Goal: Use online tool/utility: Utilize a website feature to perform a specific function

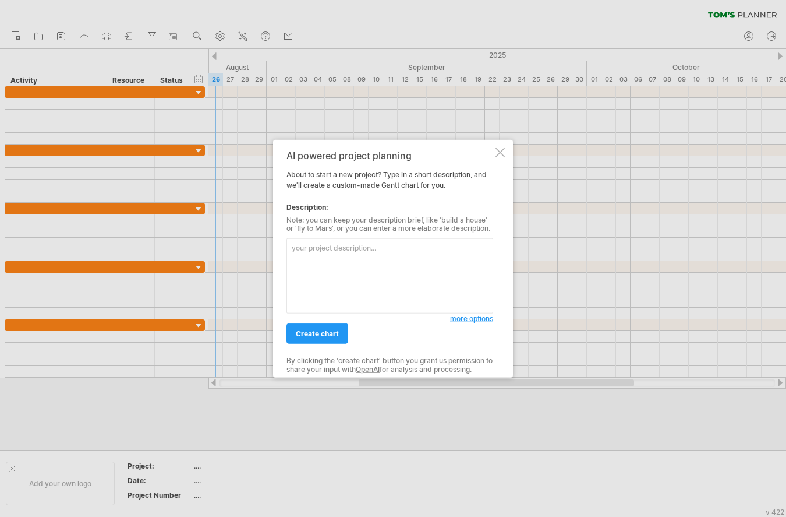
click at [501, 151] on div at bounding box center [500, 151] width 9 height 9
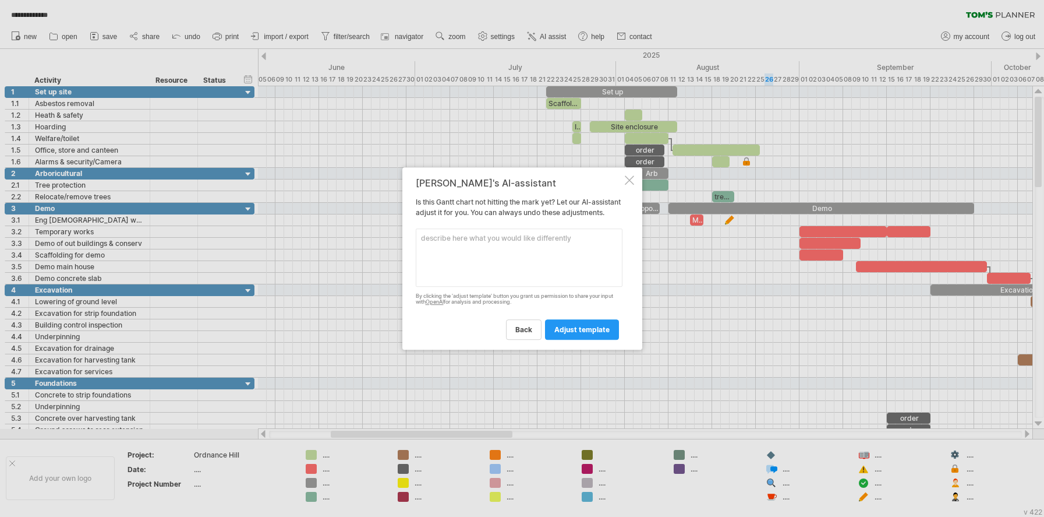
click at [472, 239] on textarea at bounding box center [519, 257] width 207 height 58
type textarea "Need to shift all areas after 6 weeks in a quick & easy way"
click at [570, 334] on span "adjust template" at bounding box center [581, 329] width 55 height 9
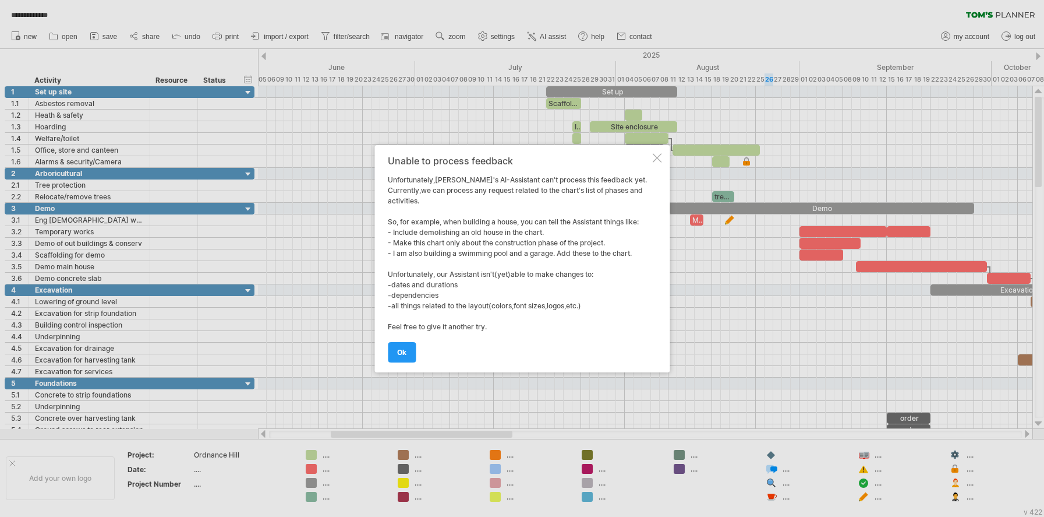
click at [659, 157] on div at bounding box center [656, 157] width 9 height 9
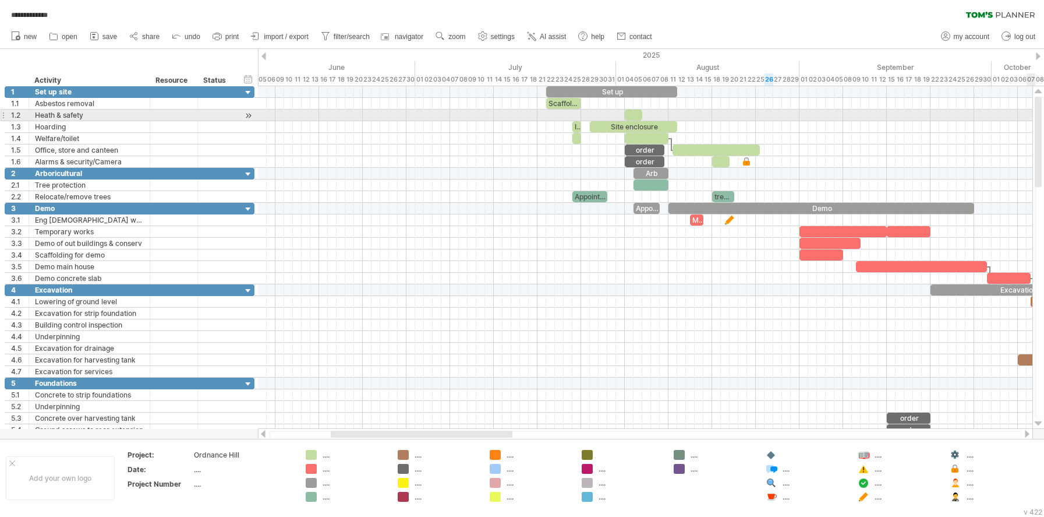
drag, startPoint x: 1042, startPoint y: 129, endPoint x: 1042, endPoint y: 116, distance: 12.8
click at [1042, 116] on div at bounding box center [1039, 257] width 9 height 321
drag, startPoint x: 1039, startPoint y: 157, endPoint x: 967, endPoint y: 107, distance: 88.2
click at [1038, 113] on div at bounding box center [1038, 142] width 7 height 90
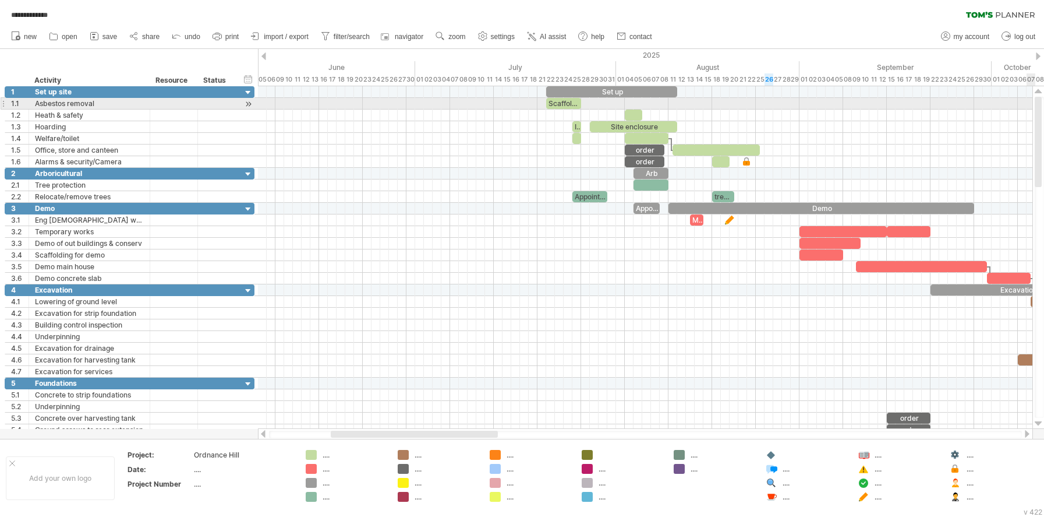
drag, startPoint x: 1039, startPoint y: 115, endPoint x: 1039, endPoint y: 99, distance: 15.7
click at [1039, 99] on div at bounding box center [1038, 142] width 7 height 90
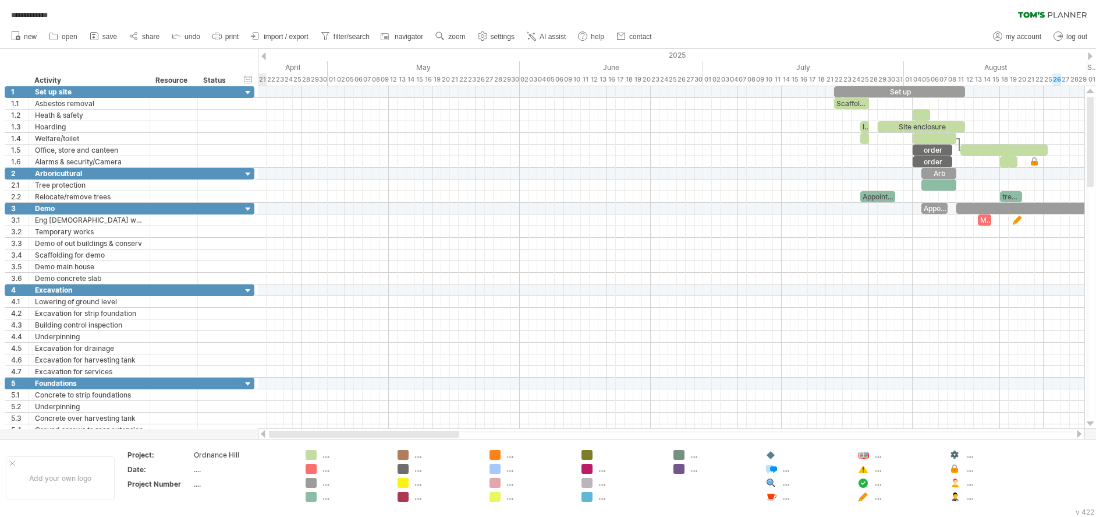
drag, startPoint x: 384, startPoint y: 434, endPoint x: 284, endPoint y: 438, distance: 100.2
click at [284, 438] on div at bounding box center [671, 434] width 827 height 12
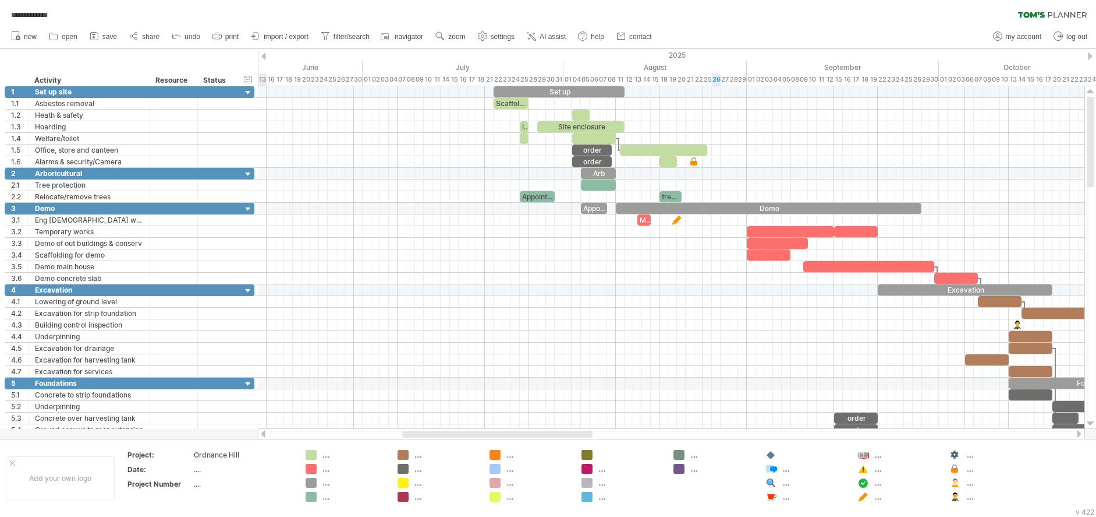
drag, startPoint x: 377, startPoint y: 436, endPoint x: 497, endPoint y: 385, distance: 130.2
click at [452, 433] on div at bounding box center [497, 433] width 190 height 7
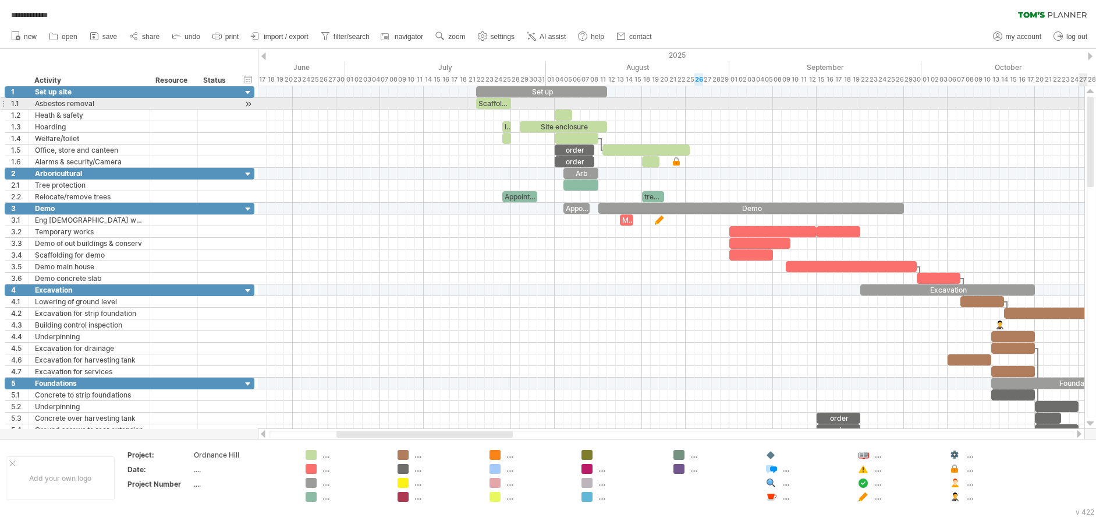
drag, startPoint x: 1091, startPoint y: 115, endPoint x: 1091, endPoint y: 104, distance: 11.1
click at [1043, 104] on div at bounding box center [1090, 142] width 7 height 90
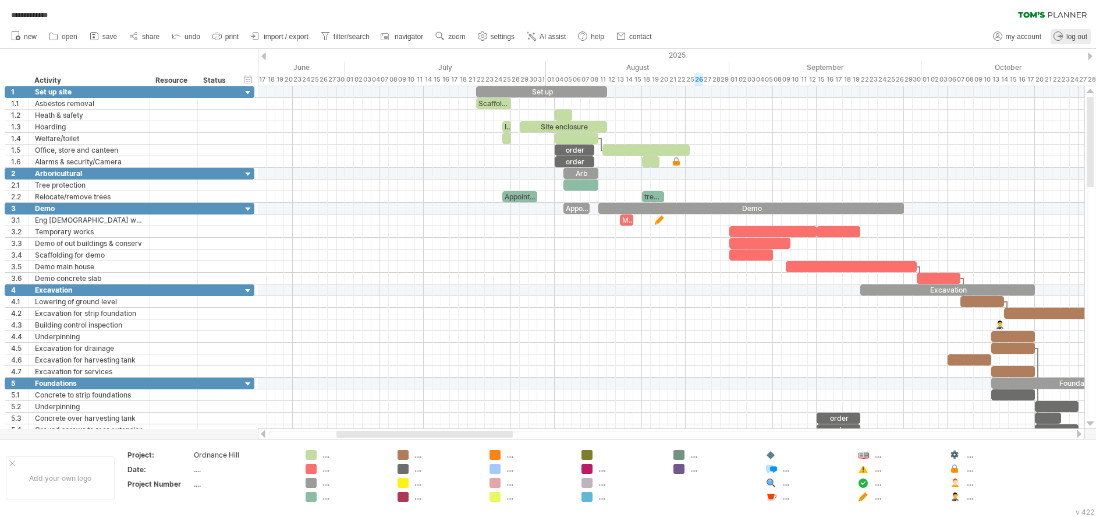
click at [1043, 37] on span "log out" at bounding box center [1077, 37] width 21 height 8
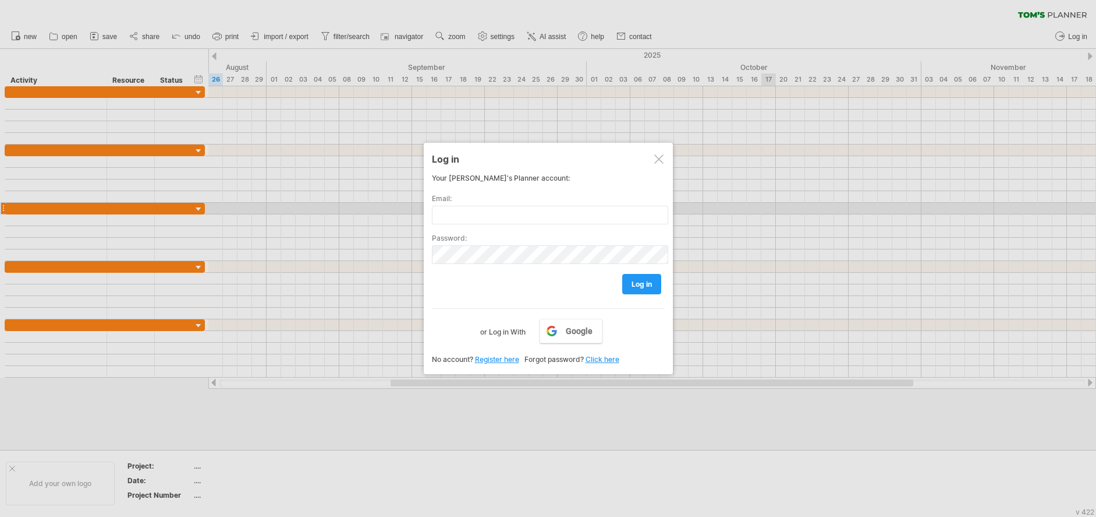
click at [659, 162] on div at bounding box center [659, 158] width 9 height 9
